Goal: Task Accomplishment & Management: Complete application form

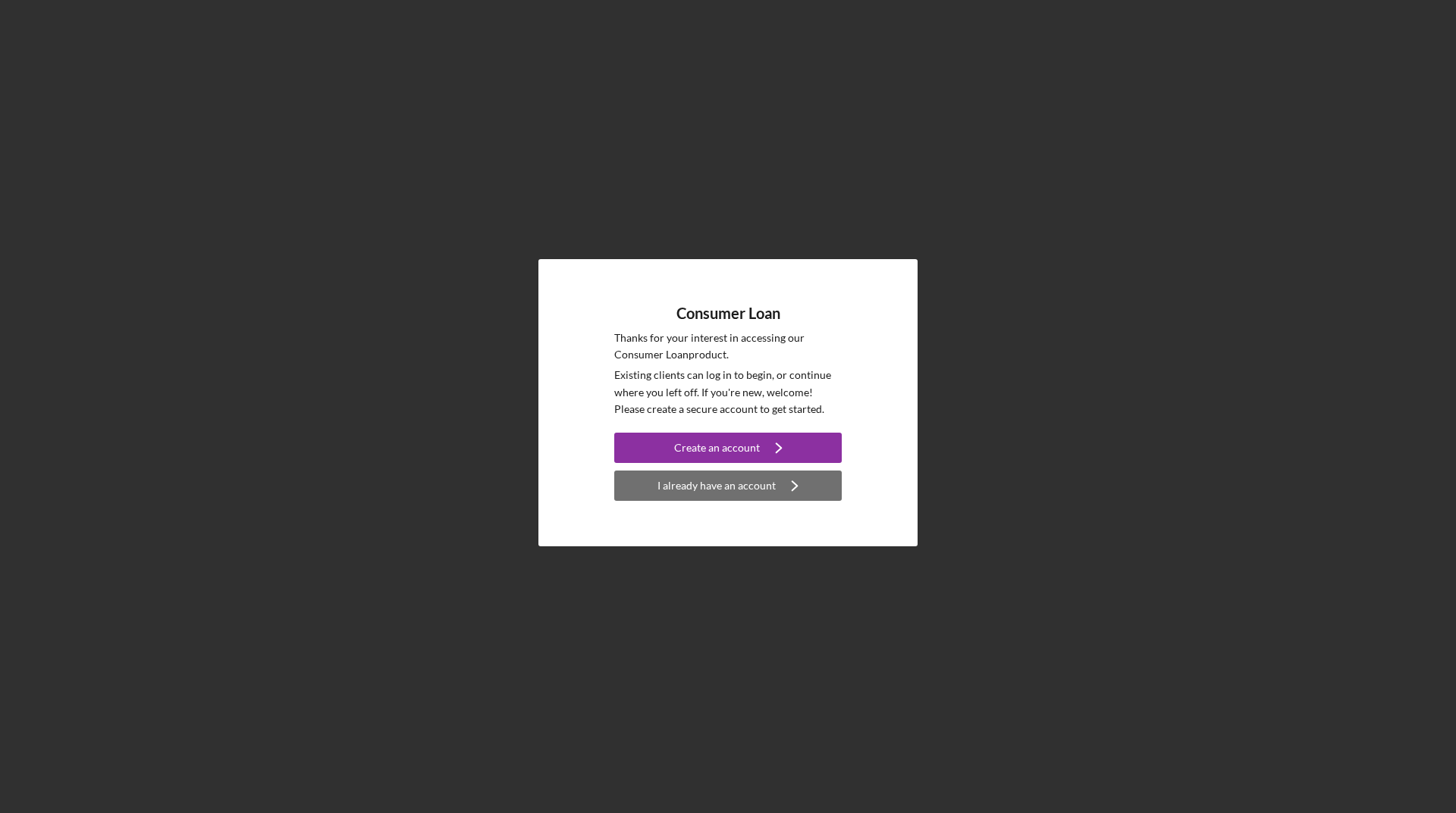
click at [756, 495] on div "I already have an account" at bounding box center [717, 486] width 118 height 30
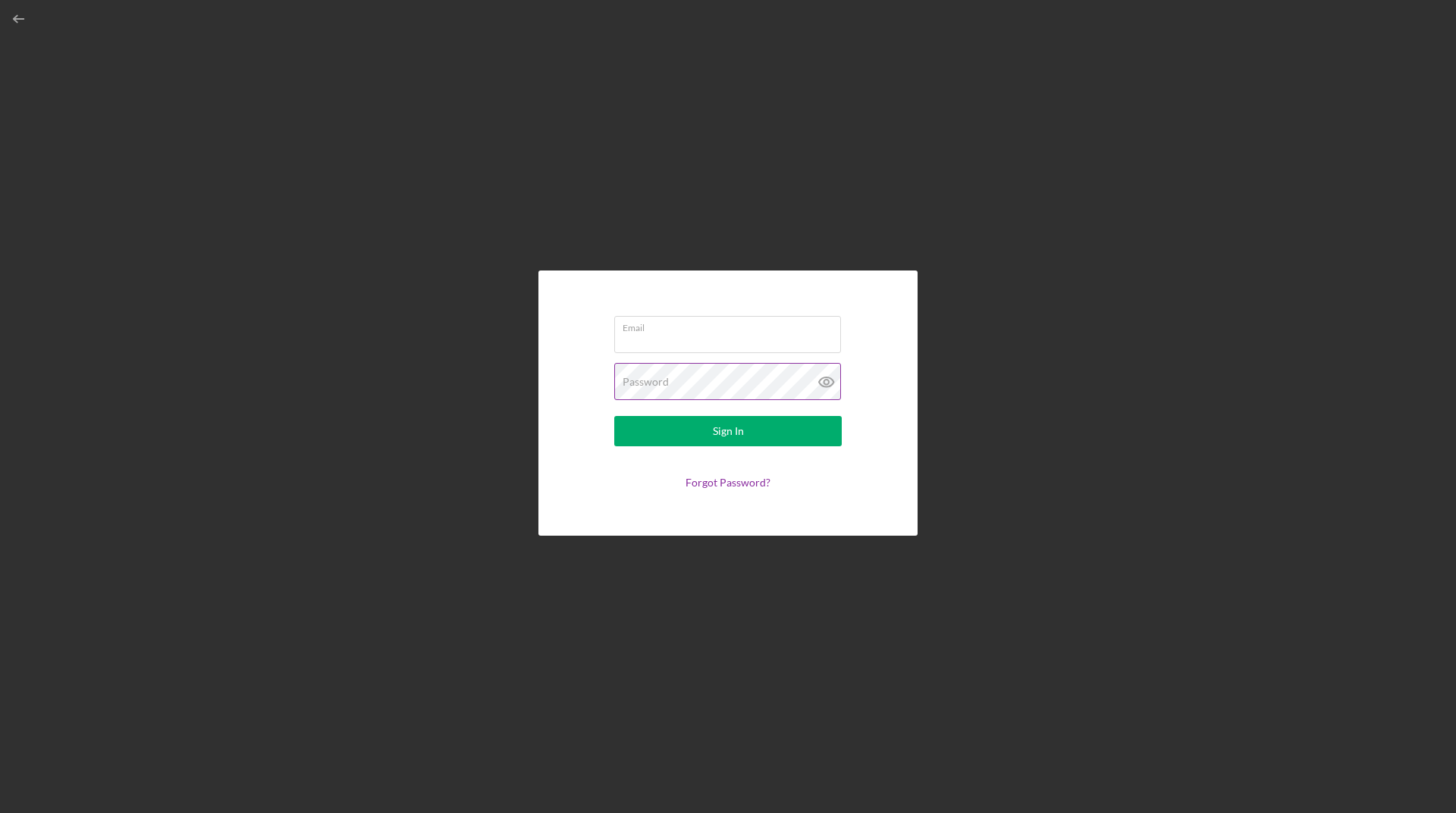
type input "[EMAIL_ADDRESS][DOMAIN_NAME]"
click at [709, 438] on button "Sign In" at bounding box center [728, 431] width 228 height 30
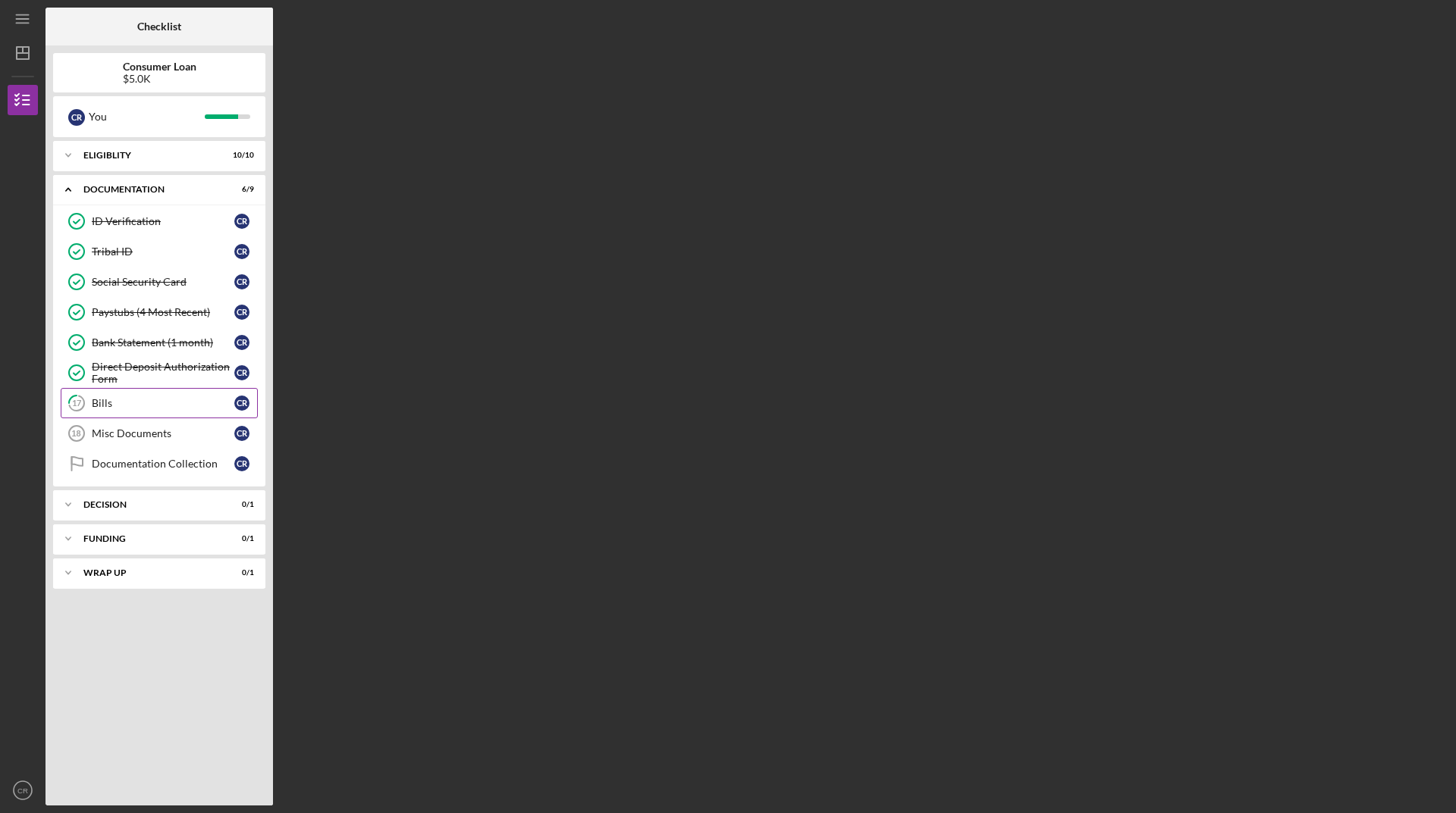
click at [193, 400] on div "Bills" at bounding box center [163, 403] width 142 height 12
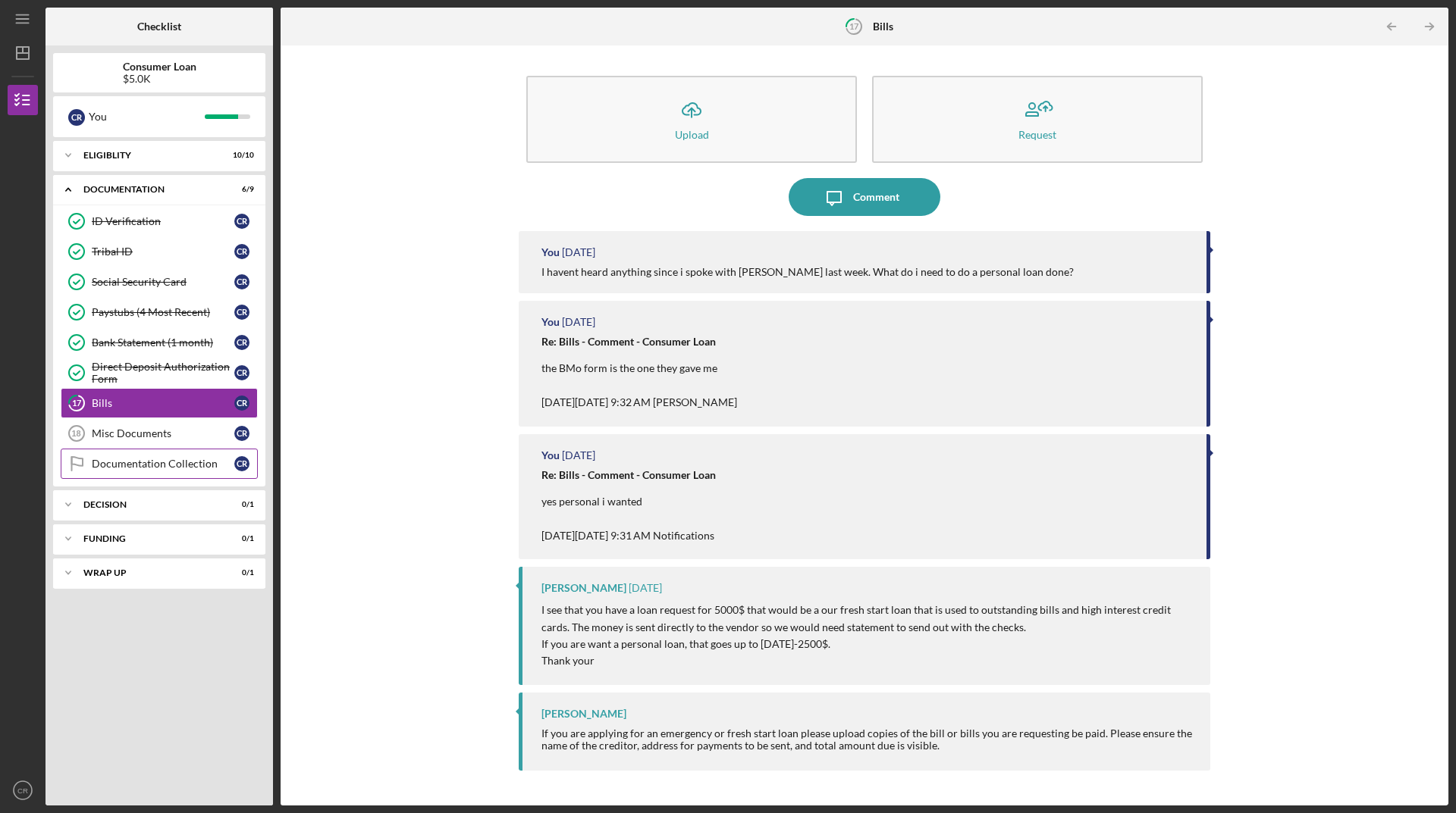
click at [162, 459] on div "Documentation Collection" at bounding box center [163, 464] width 142 height 12
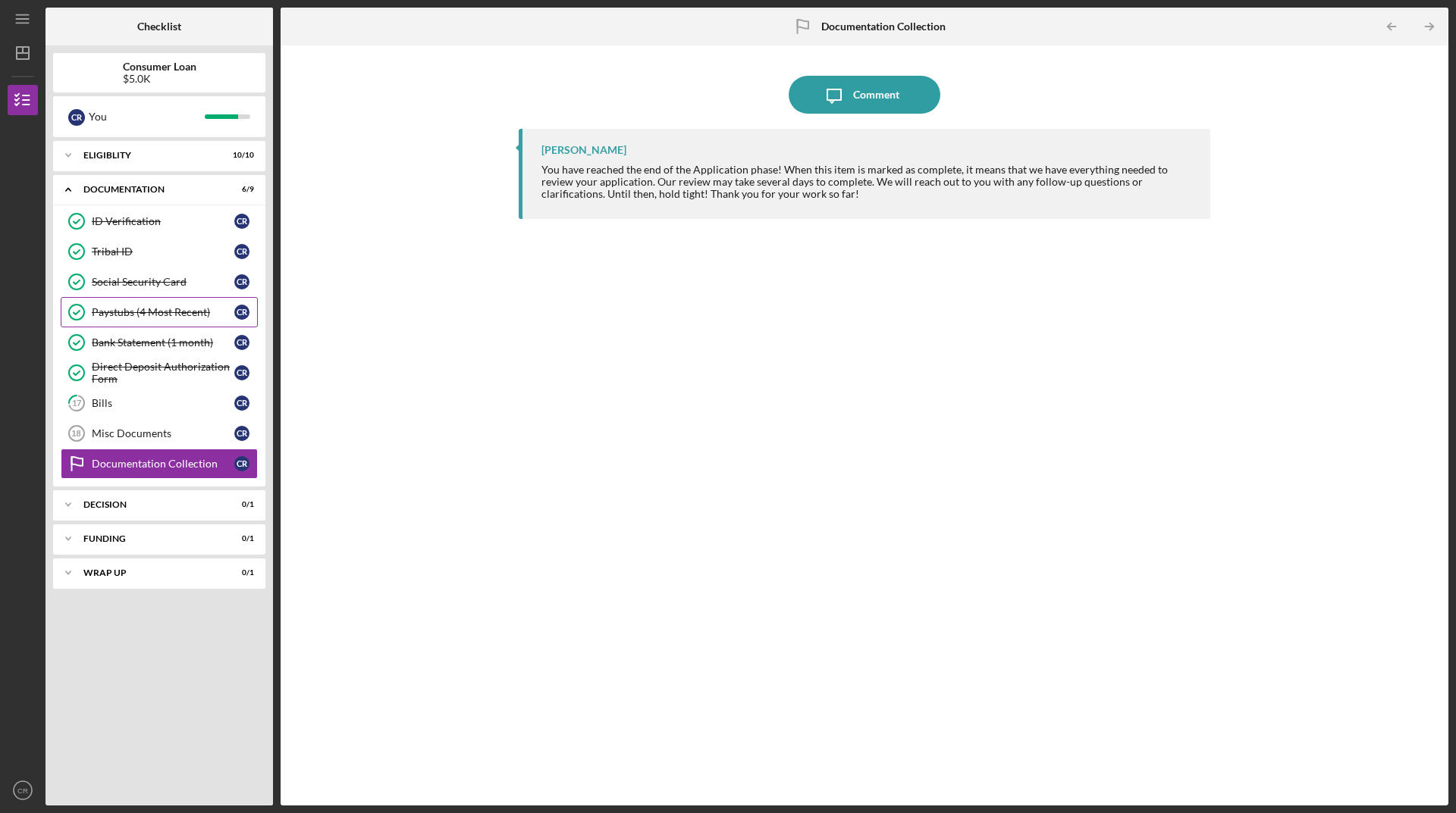
click at [152, 306] on div "Paystubs (4 Most Recent)" at bounding box center [163, 312] width 142 height 12
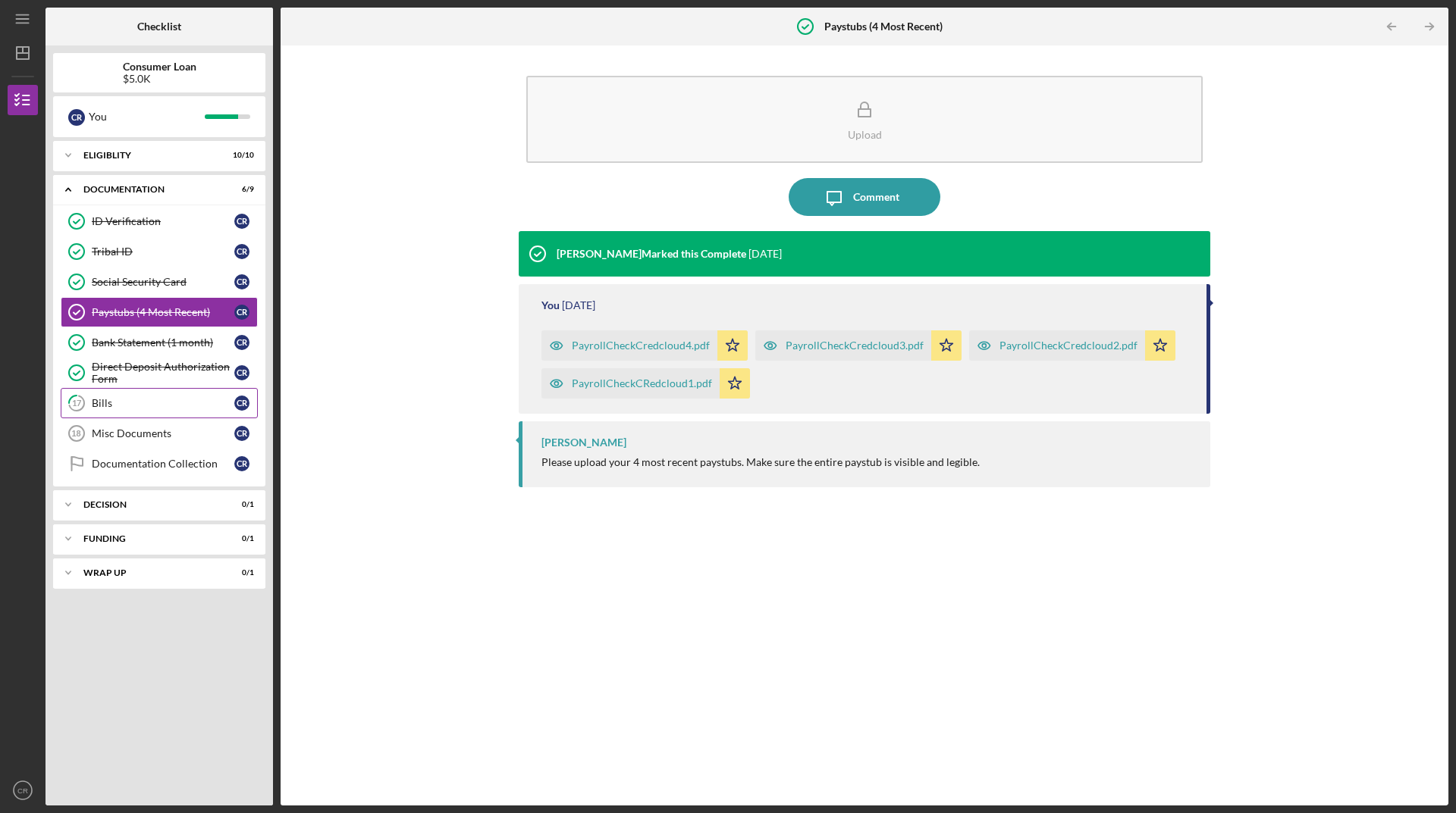
click at [188, 416] on link "17 Bills C R" at bounding box center [159, 403] width 197 height 30
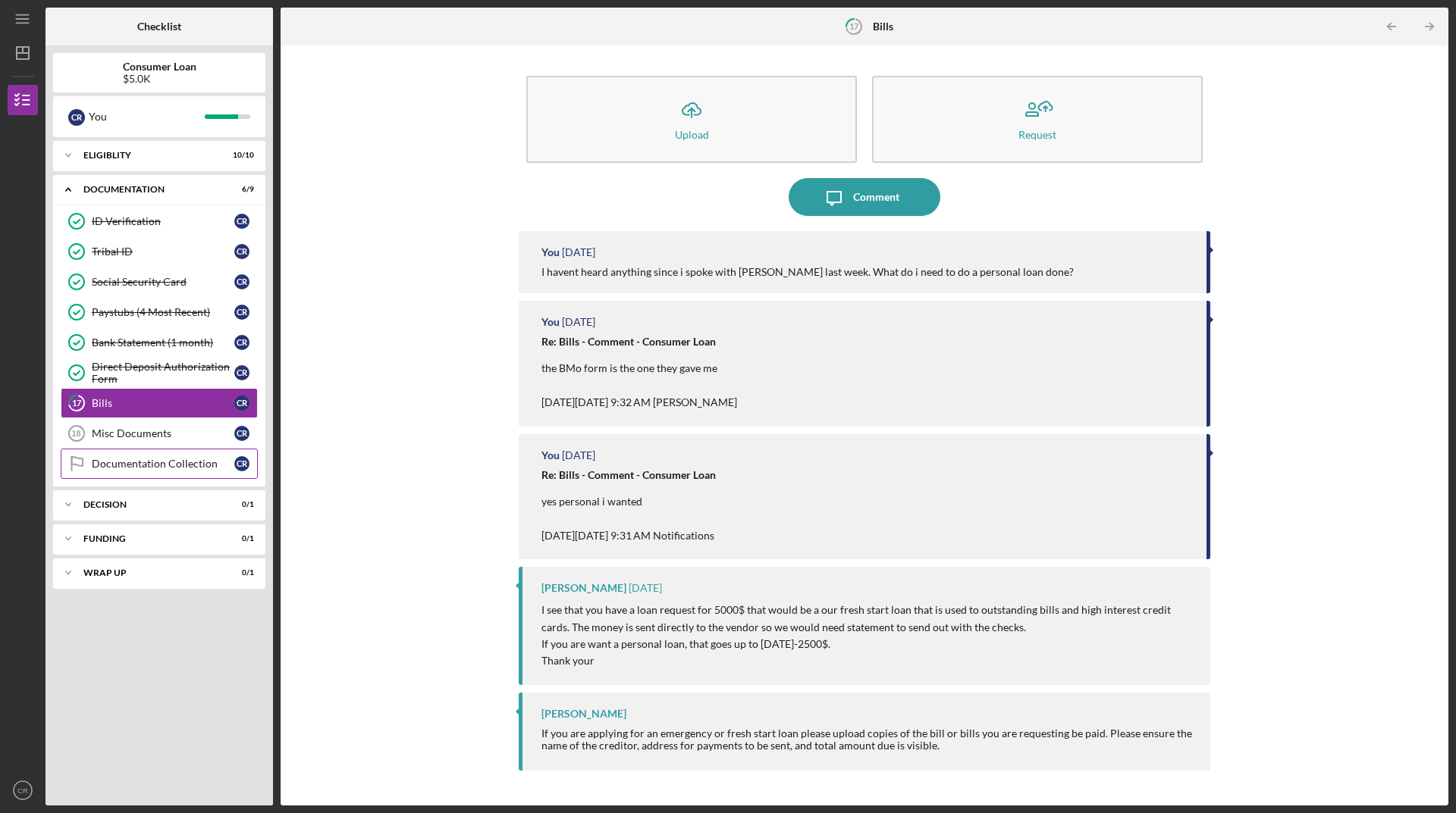
click at [175, 449] on link "Documentation Collection Documentation Collection C R" at bounding box center [159, 464] width 197 height 30
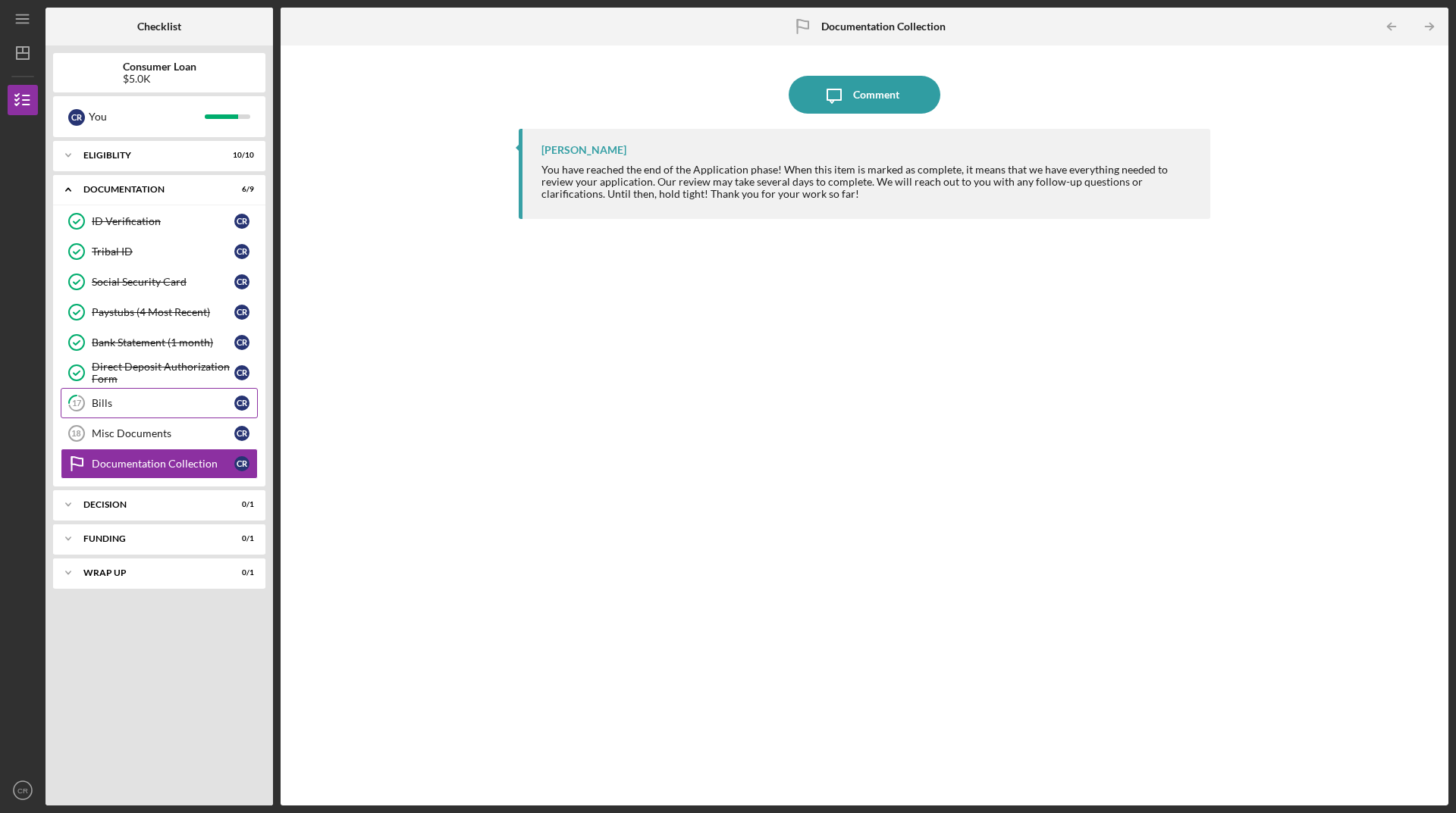
click at [186, 416] on link "17 Bills C R" at bounding box center [159, 403] width 197 height 30
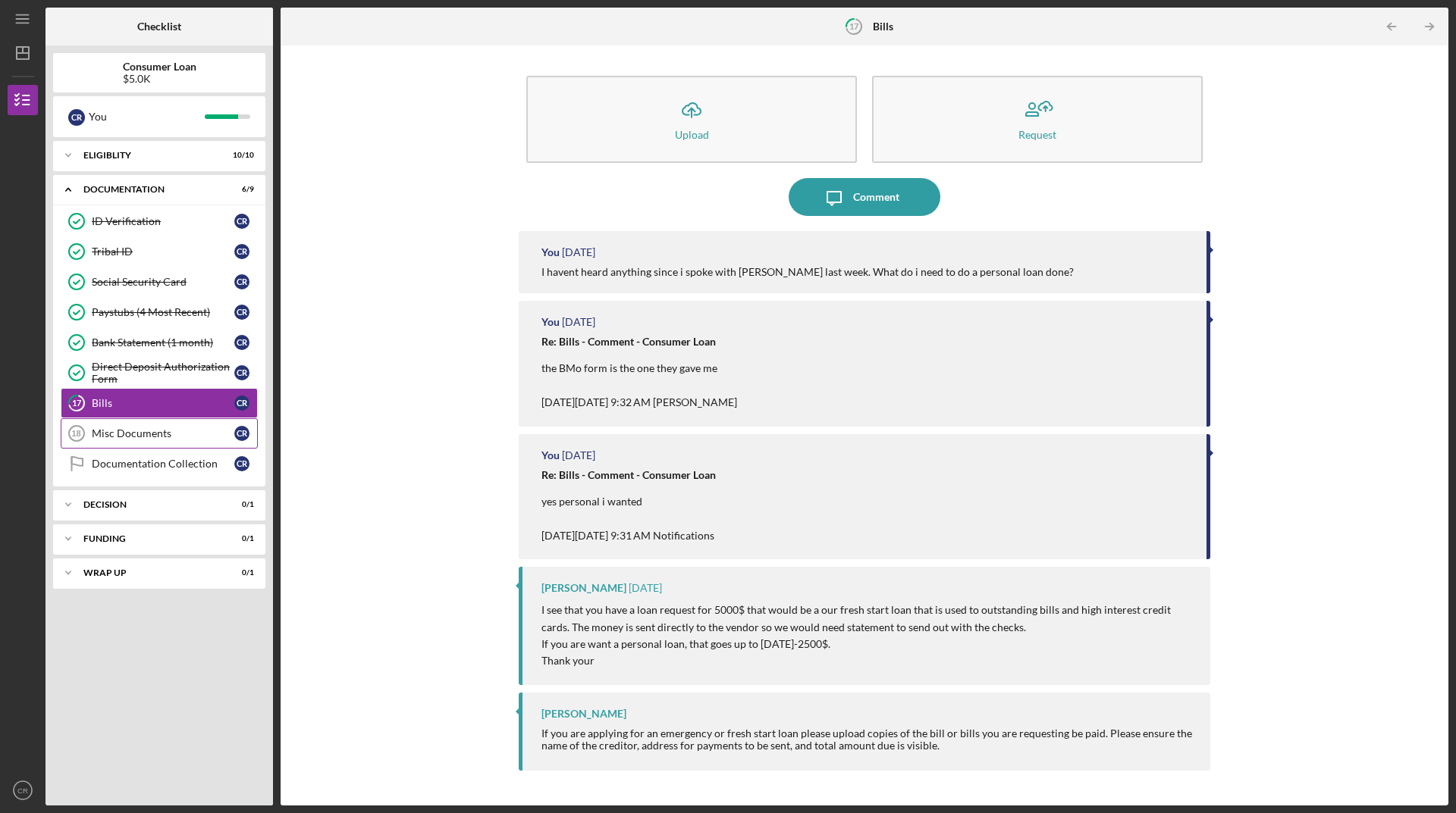
click at [175, 447] on link "Misc Documents 18 Misc Documents C R" at bounding box center [159, 434] width 197 height 30
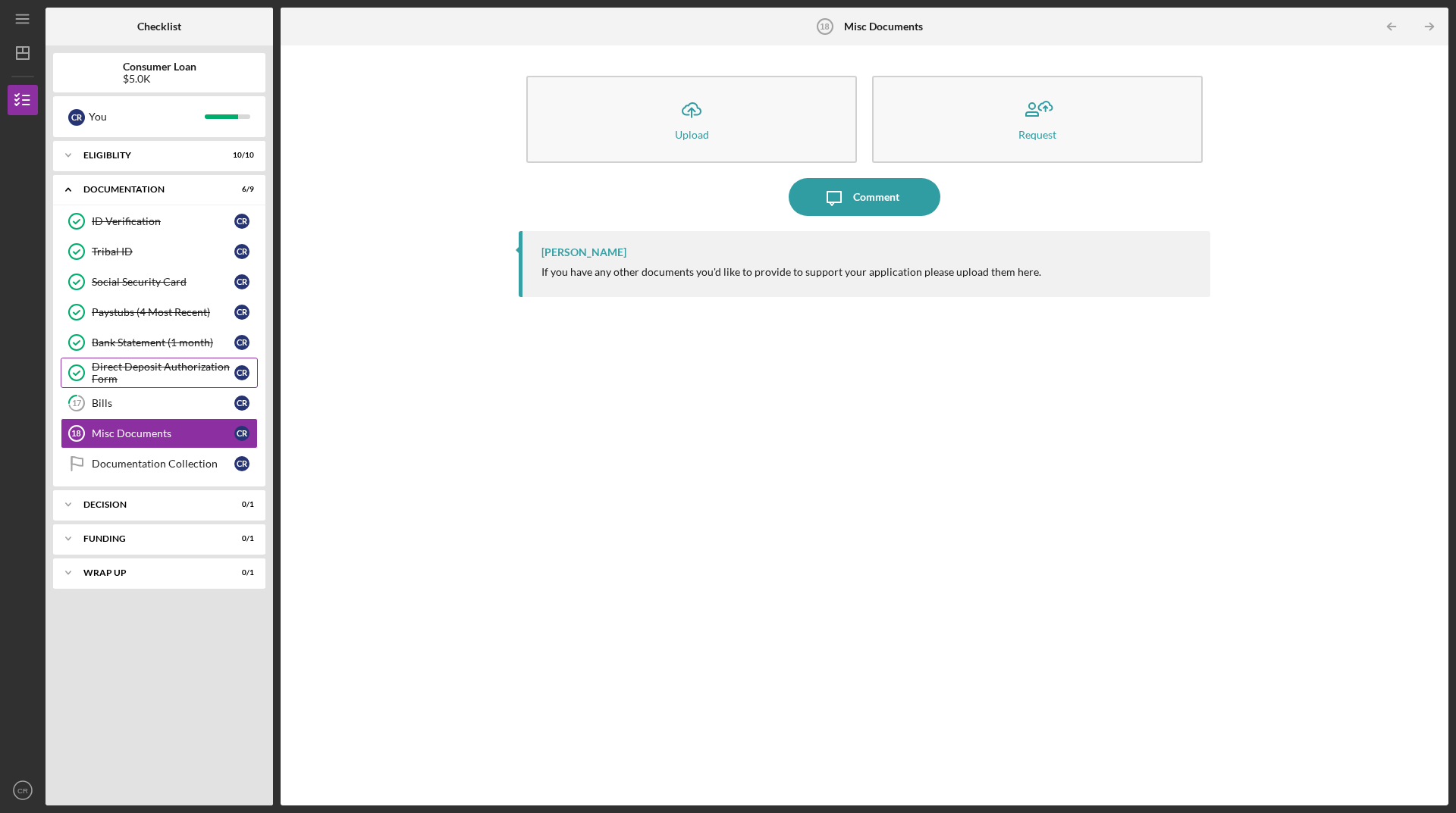
click at [181, 362] on div "Direct Deposit Authorization Form" at bounding box center [163, 373] width 142 height 24
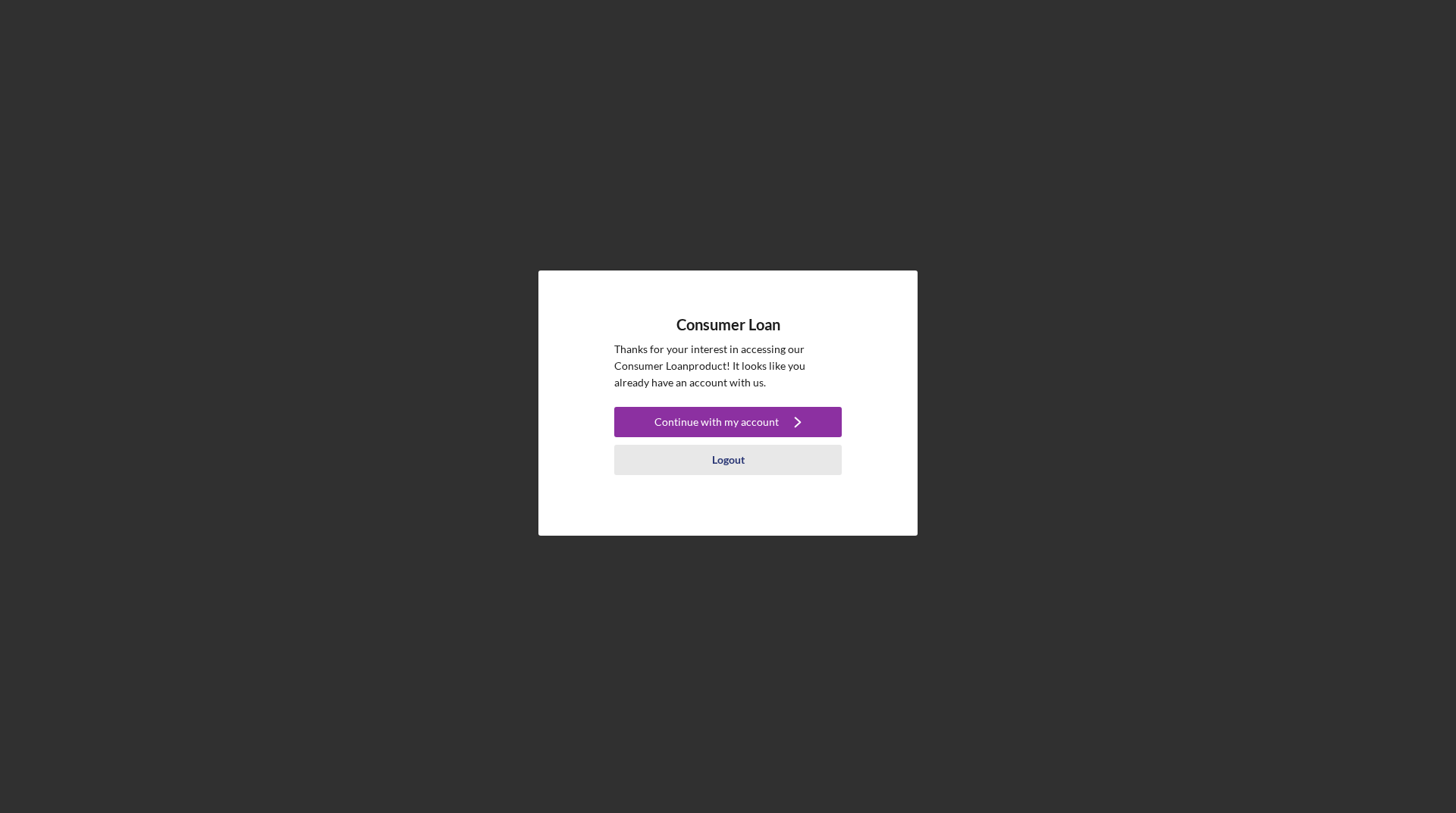
click at [741, 465] on div "Logout" at bounding box center [728, 460] width 33 height 30
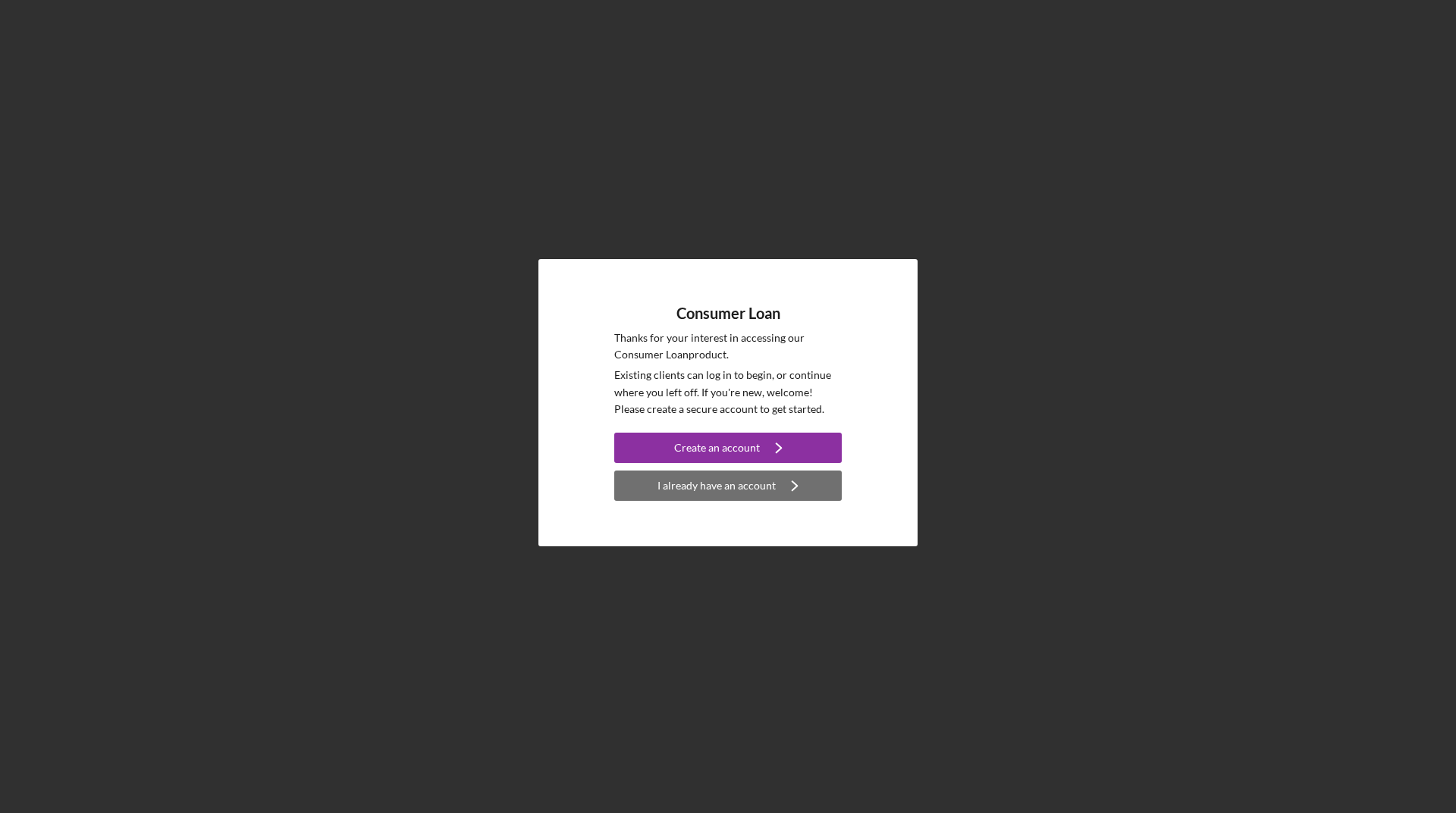
click at [741, 491] on div "I already have an account" at bounding box center [717, 486] width 118 height 30
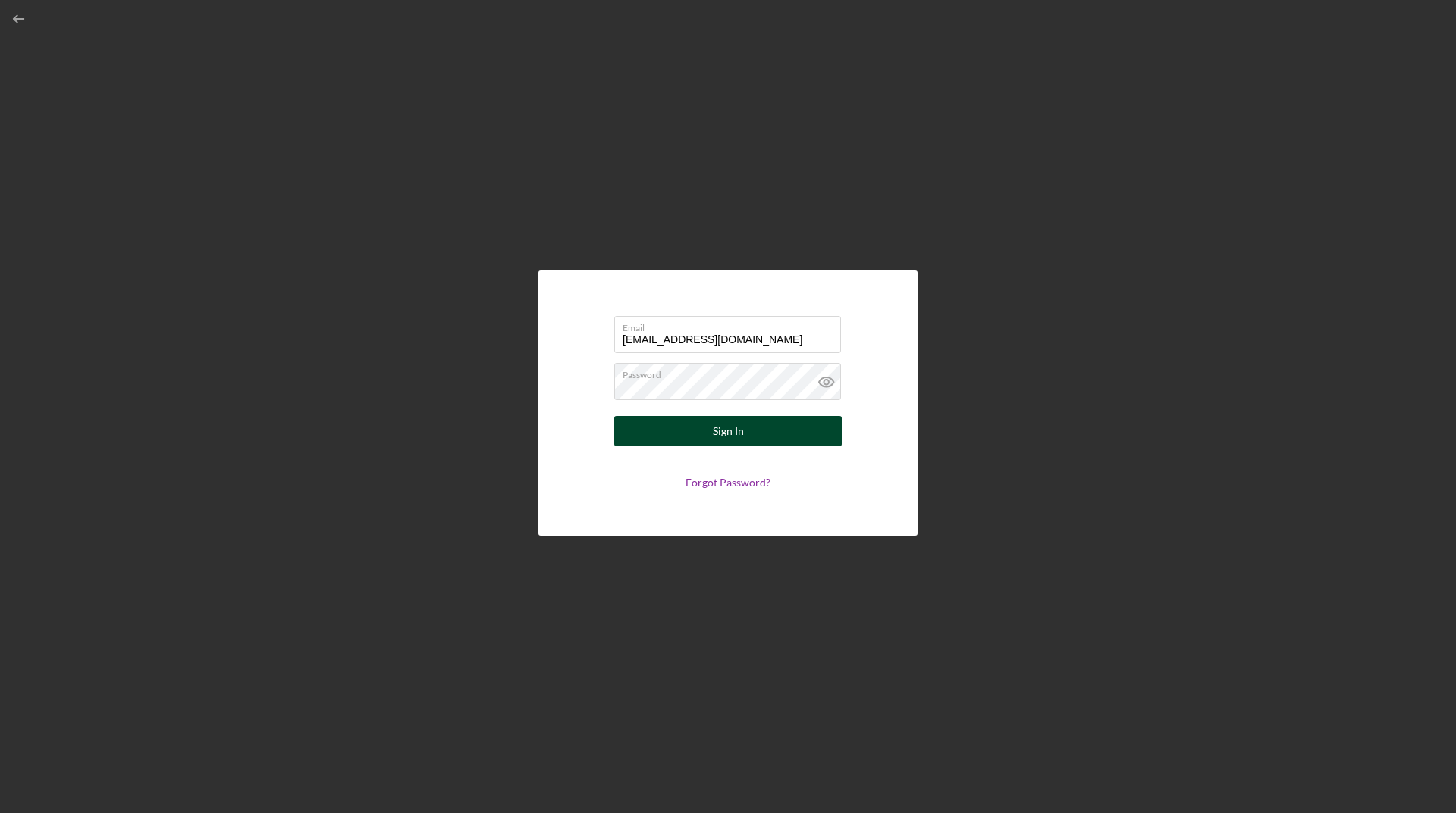
click at [767, 428] on button "Sign In" at bounding box center [728, 431] width 228 height 30
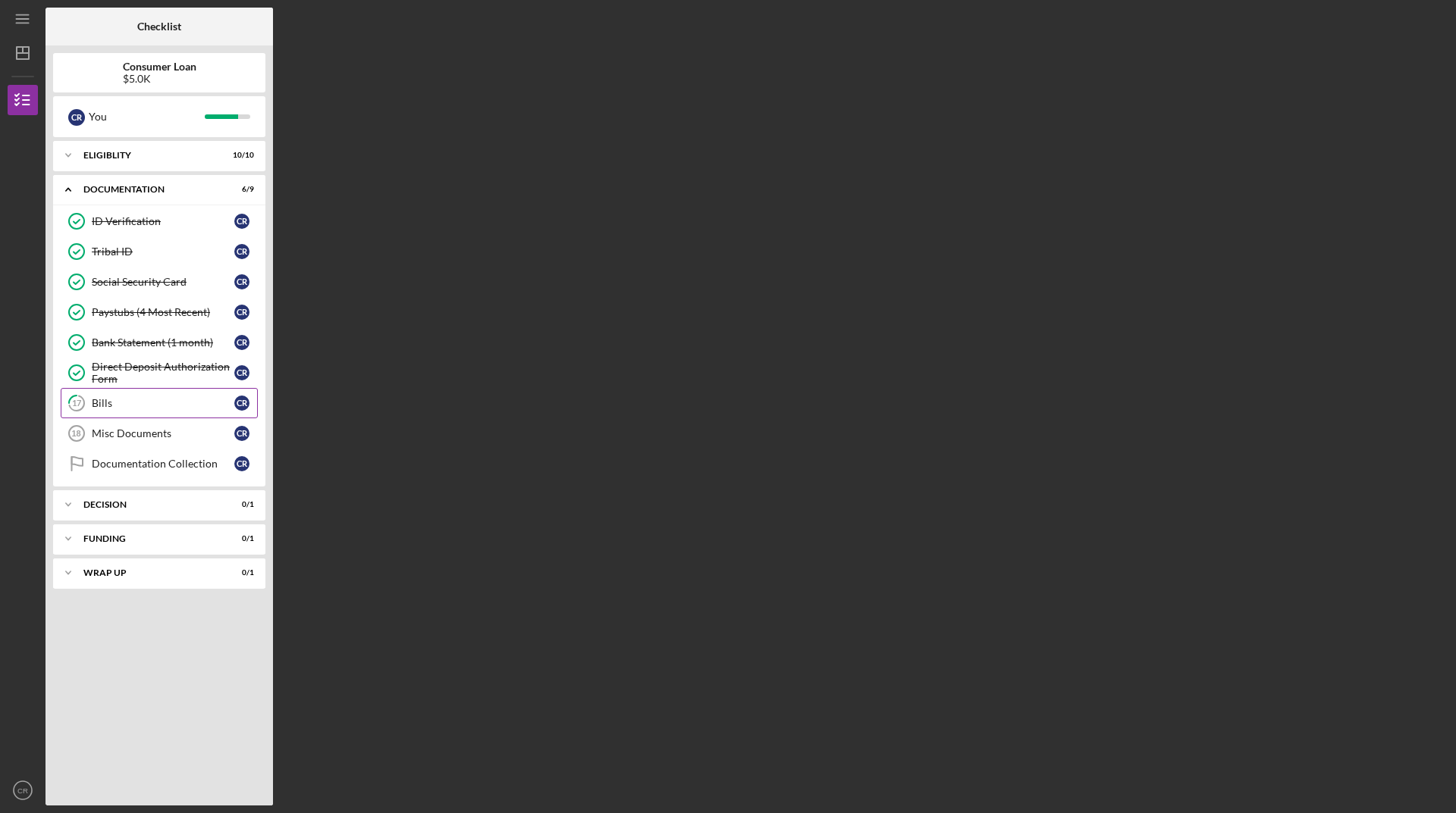
click at [78, 406] on tspan "17" at bounding box center [77, 404] width 10 height 10
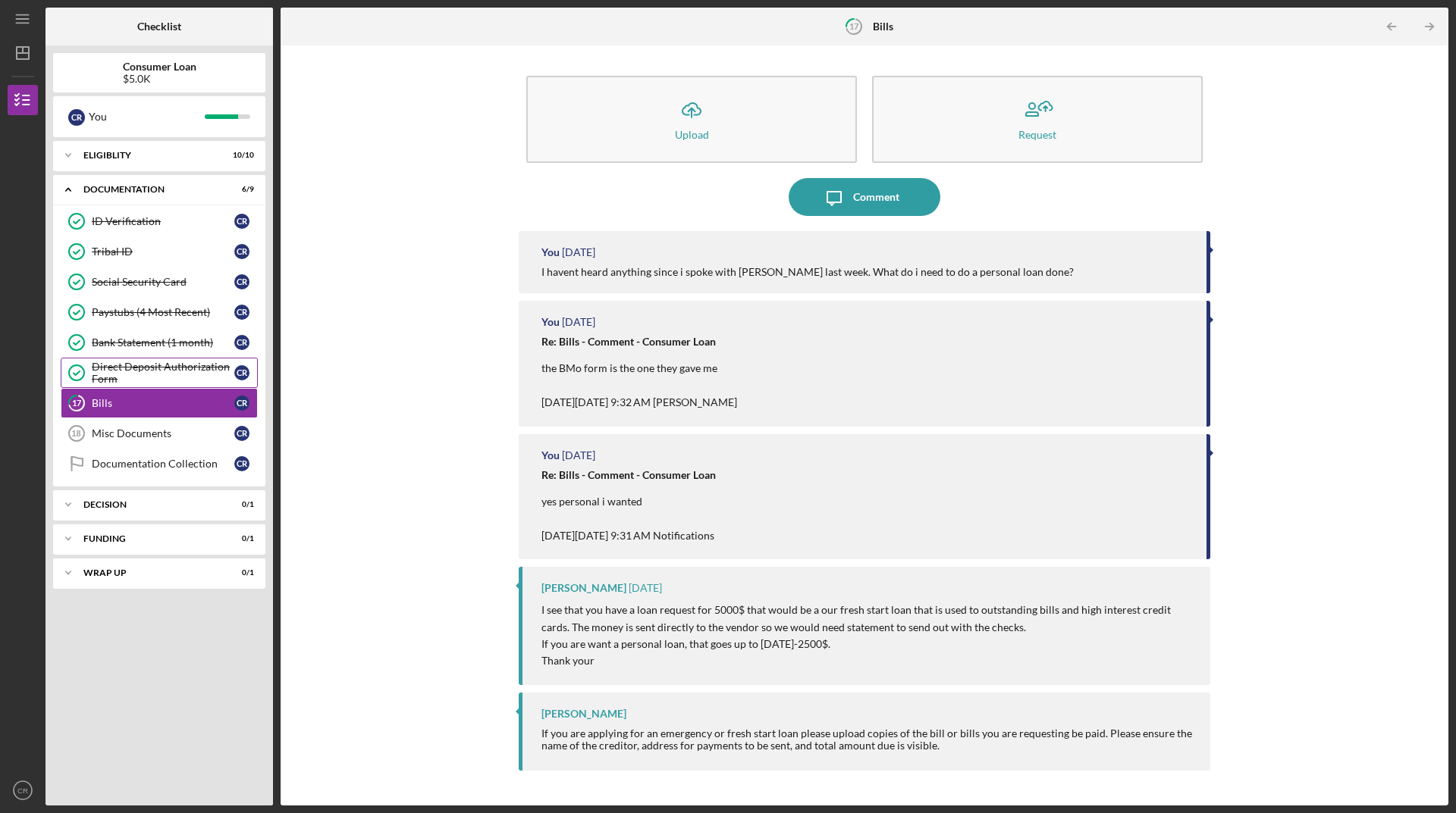
click at [120, 374] on div "Direct Deposit Authorization Form" at bounding box center [163, 373] width 142 height 24
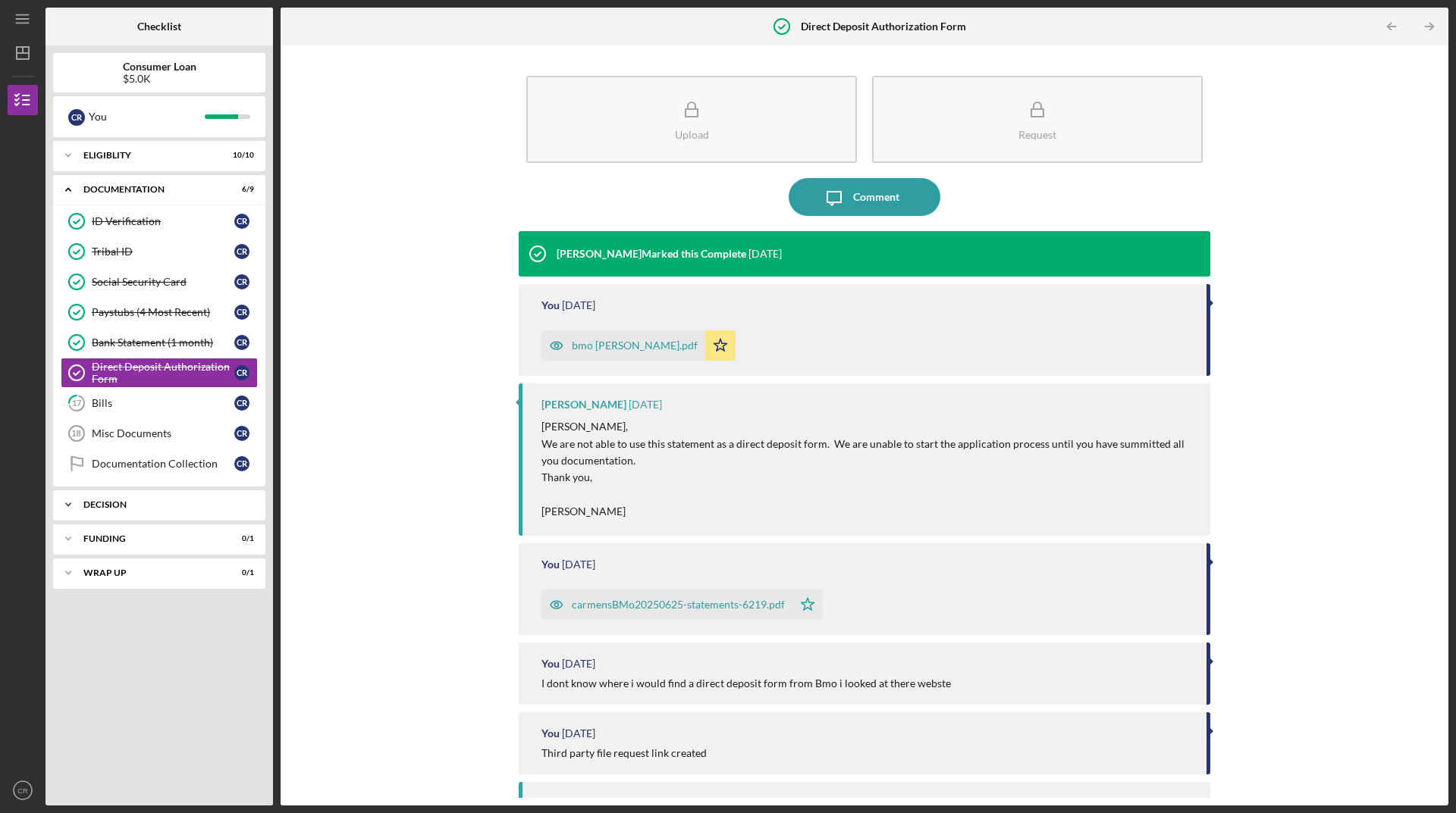
click at [137, 514] on div "Icon/Expander Decision 0 / 1" at bounding box center [159, 505] width 213 height 30
click at [121, 425] on link "Misc Documents 18 Misc Documents C R" at bounding box center [159, 434] width 197 height 30
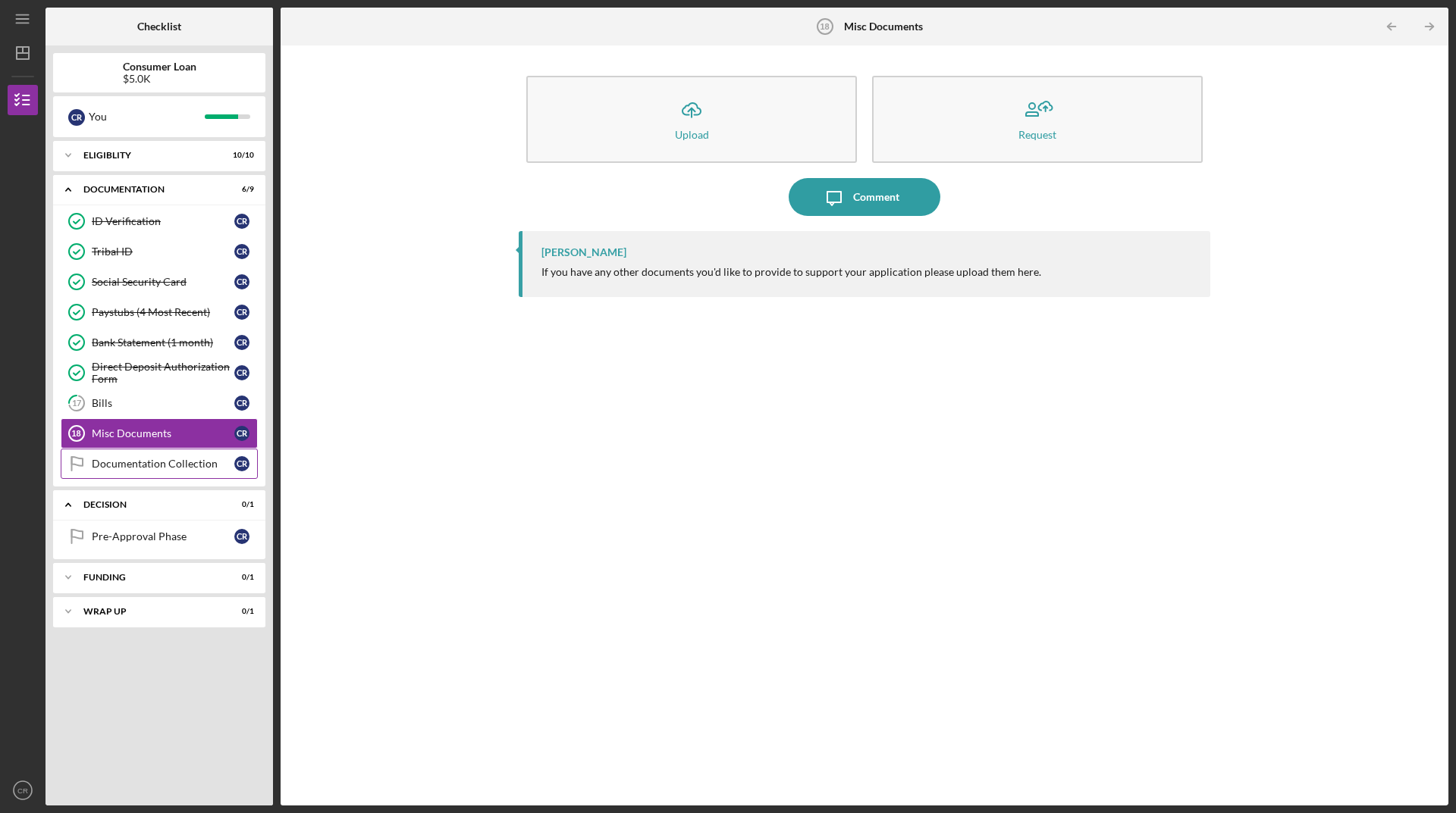
click at [129, 458] on div "Documentation Collection" at bounding box center [163, 464] width 142 height 12
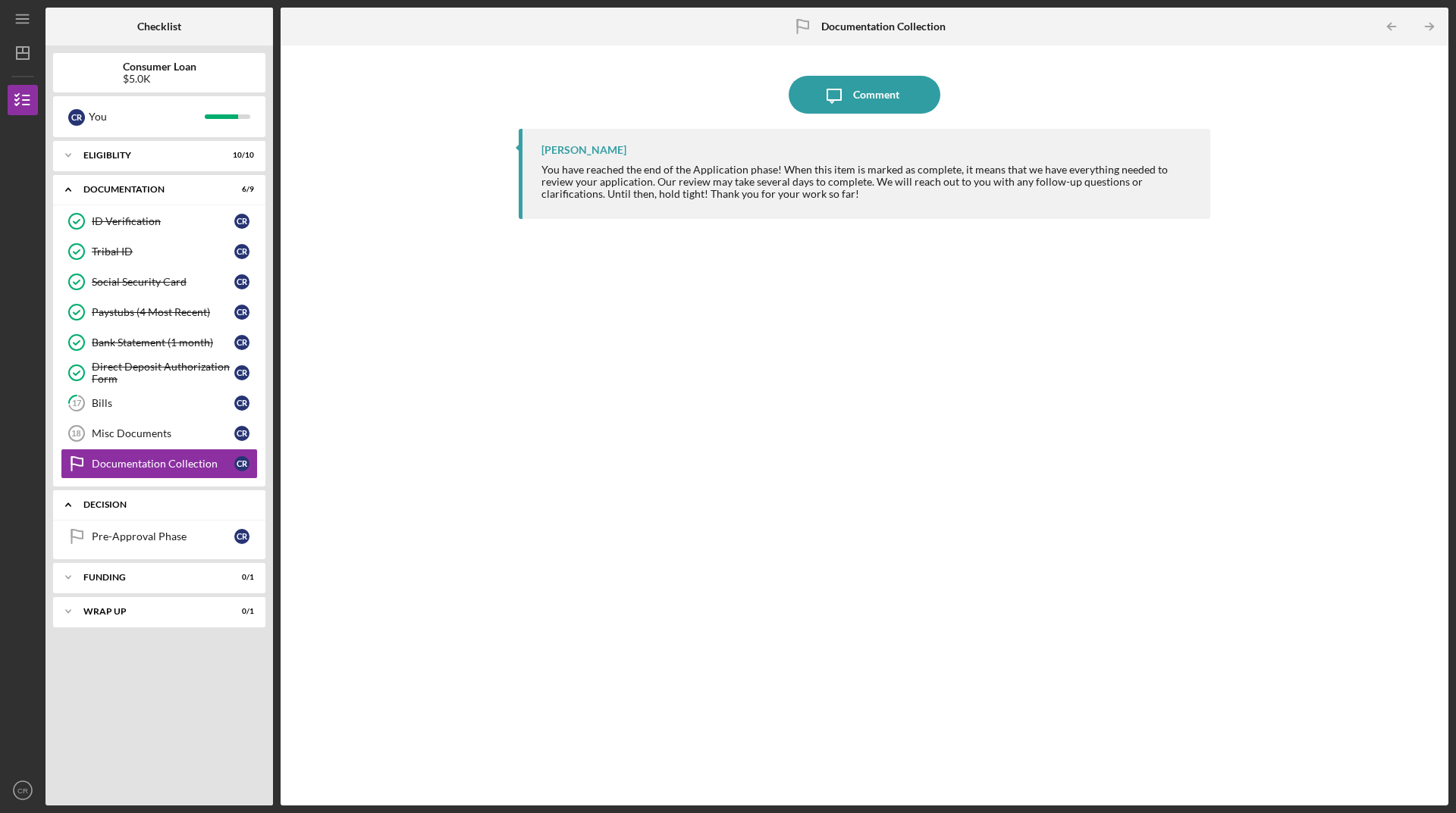
click at [123, 508] on div "Decision" at bounding box center [165, 505] width 163 height 9
click at [117, 500] on div "Decision" at bounding box center [165, 505] width 163 height 9
click at [117, 536] on div "Pre-Approval Phase" at bounding box center [163, 537] width 142 height 12
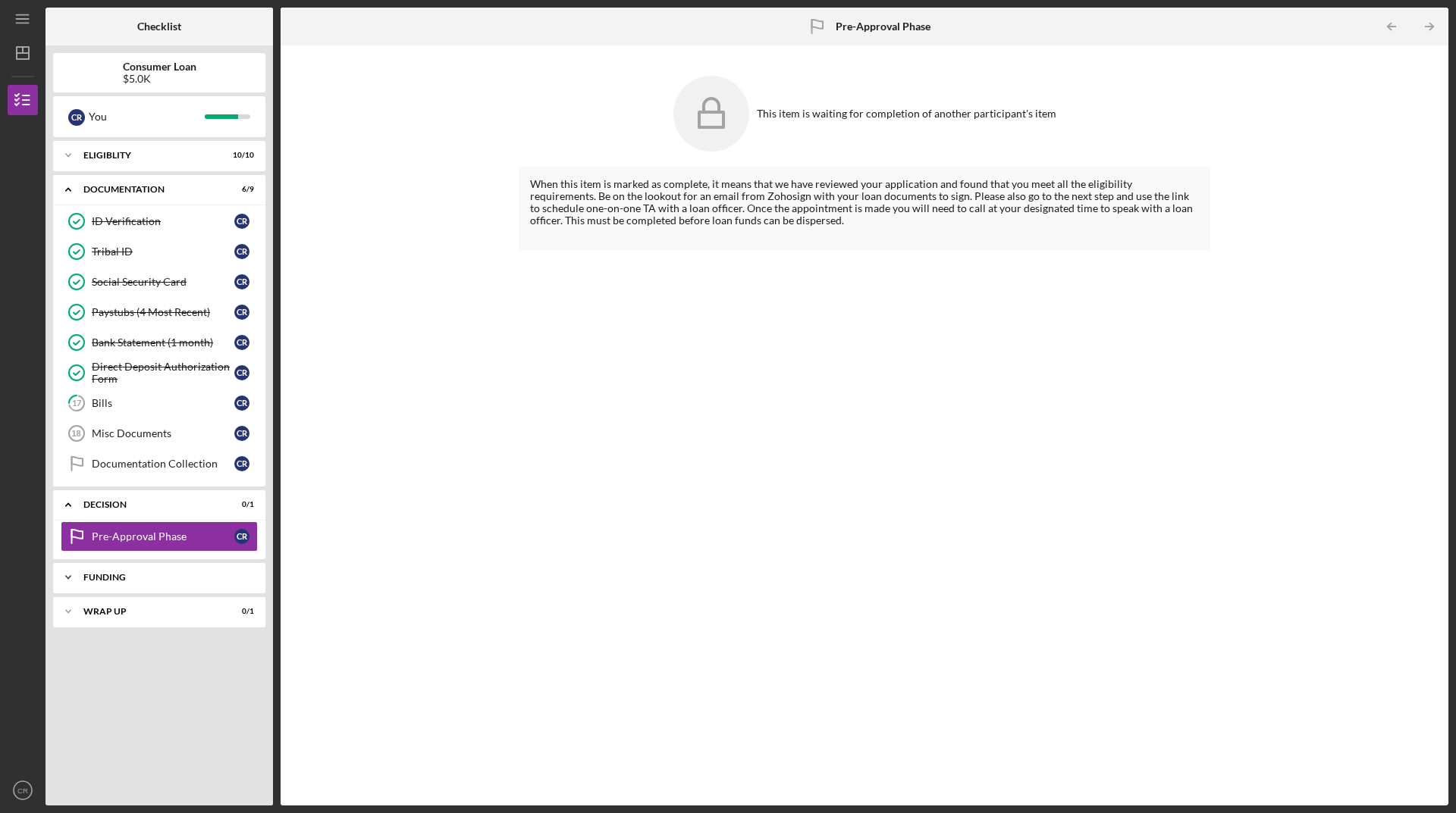
click at [117, 567] on div "Icon/Expander Funding 0 / 1" at bounding box center [159, 578] width 213 height 30
click at [115, 617] on link "Transfer Funds Transfer Funds C R" at bounding box center [159, 609] width 197 height 30
